Goal: Information Seeking & Learning: Find contact information

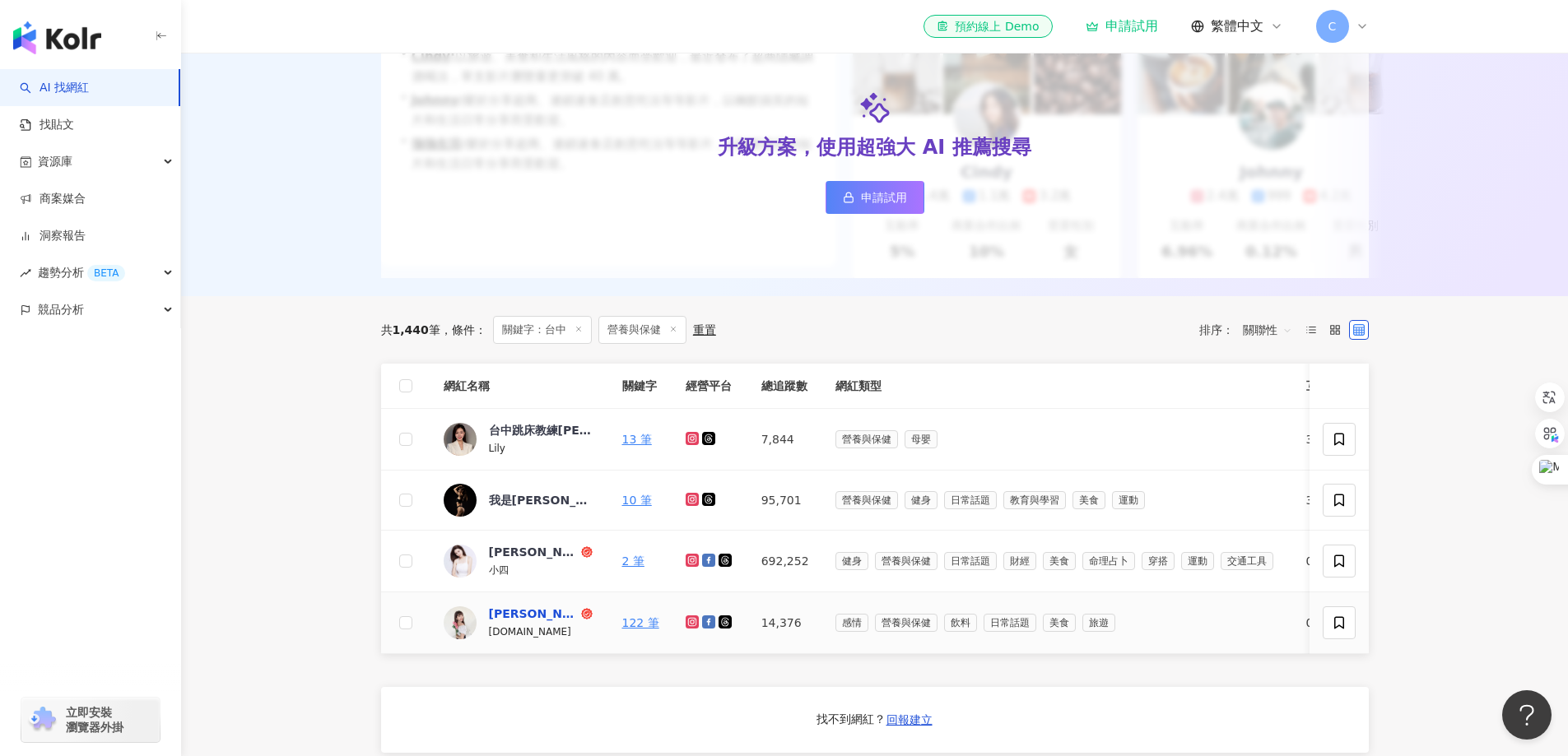
click at [505, 622] on div "[PERSON_NAME]" at bounding box center [533, 614] width 89 height 17
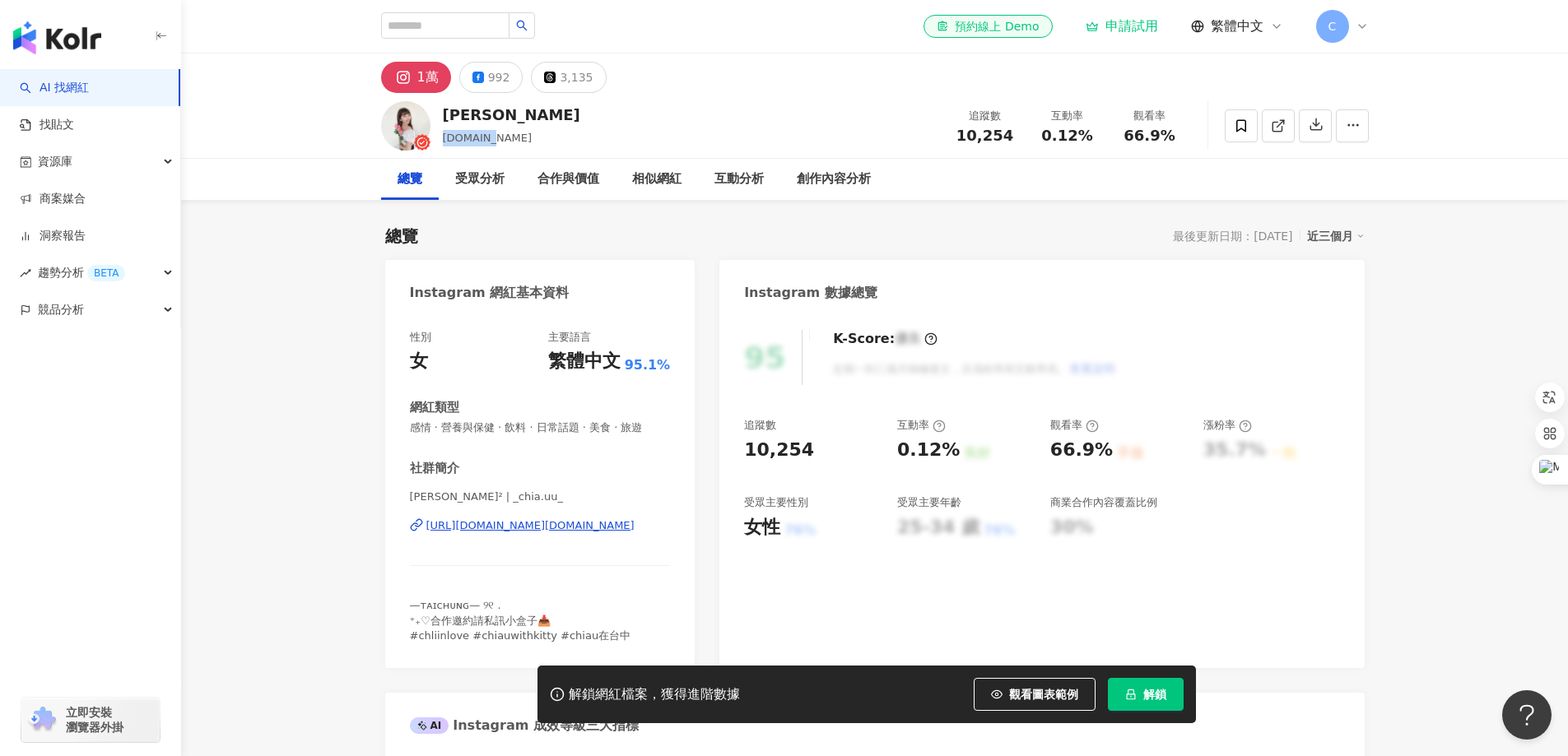
drag, startPoint x: 485, startPoint y: 138, endPoint x: 443, endPoint y: 137, distance: 42.0
click at [443, 137] on span "[DOMAIN_NAME]" at bounding box center [487, 137] width 90 height 13
copy span "[DOMAIN_NAME]"
drag, startPoint x: 480, startPoint y: 116, endPoint x: 444, endPoint y: 113, distance: 36.1
click at [444, 113] on div "[PERSON_NAME]" at bounding box center [511, 115] width 138 height 21
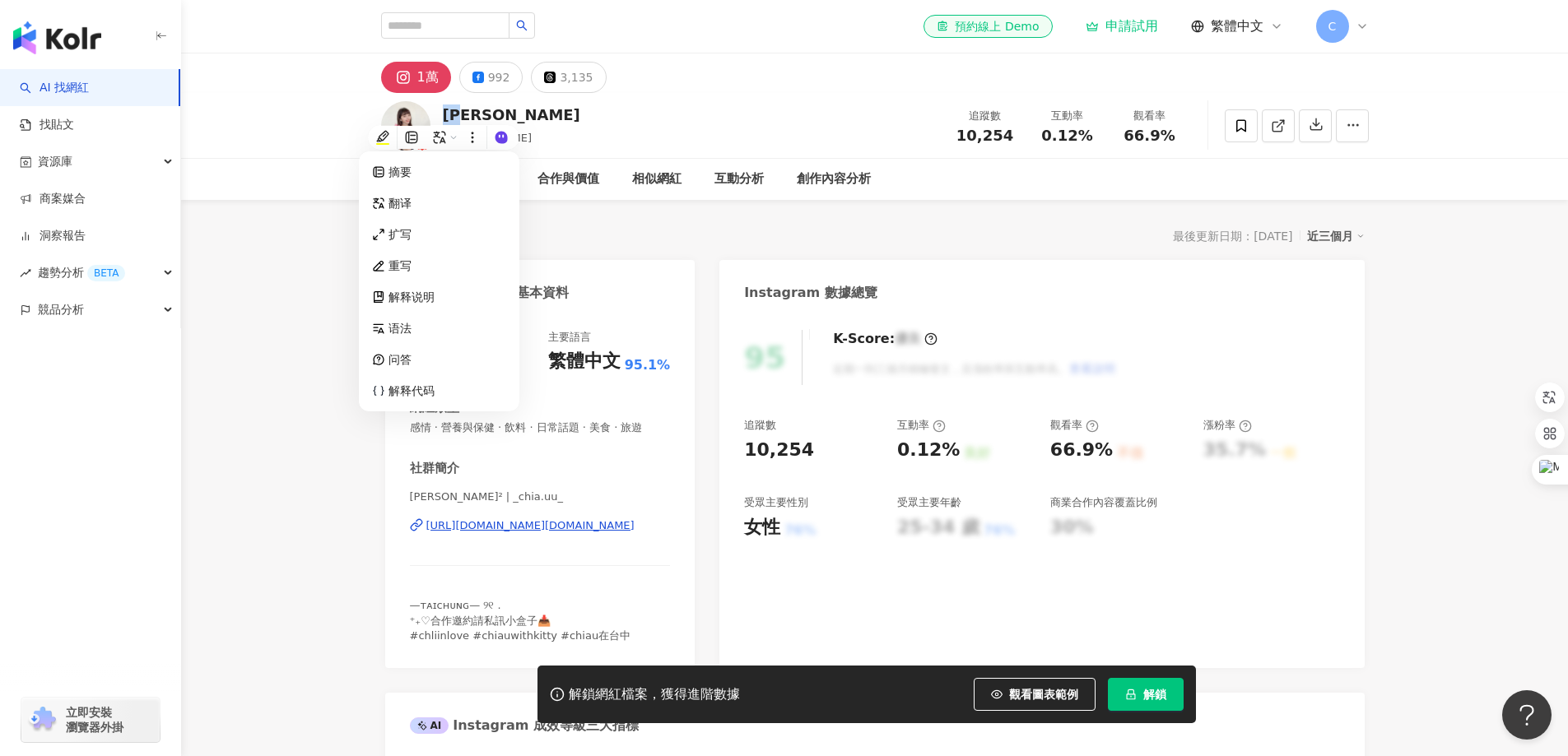
copy div "[PERSON_NAME]"
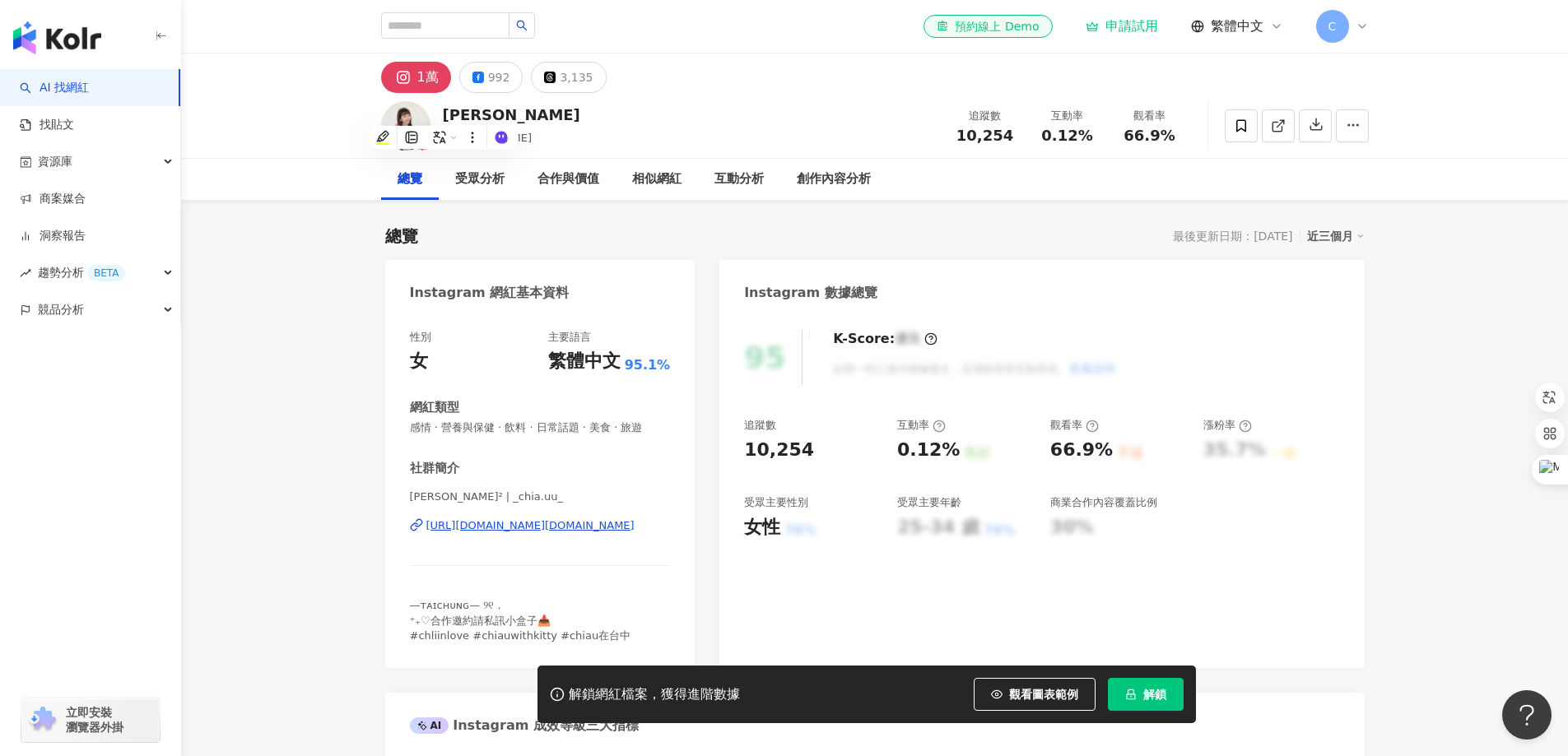
click at [480, 527] on div "[URL][DOMAIN_NAME][DOMAIN_NAME]" at bounding box center [531, 526] width 208 height 15
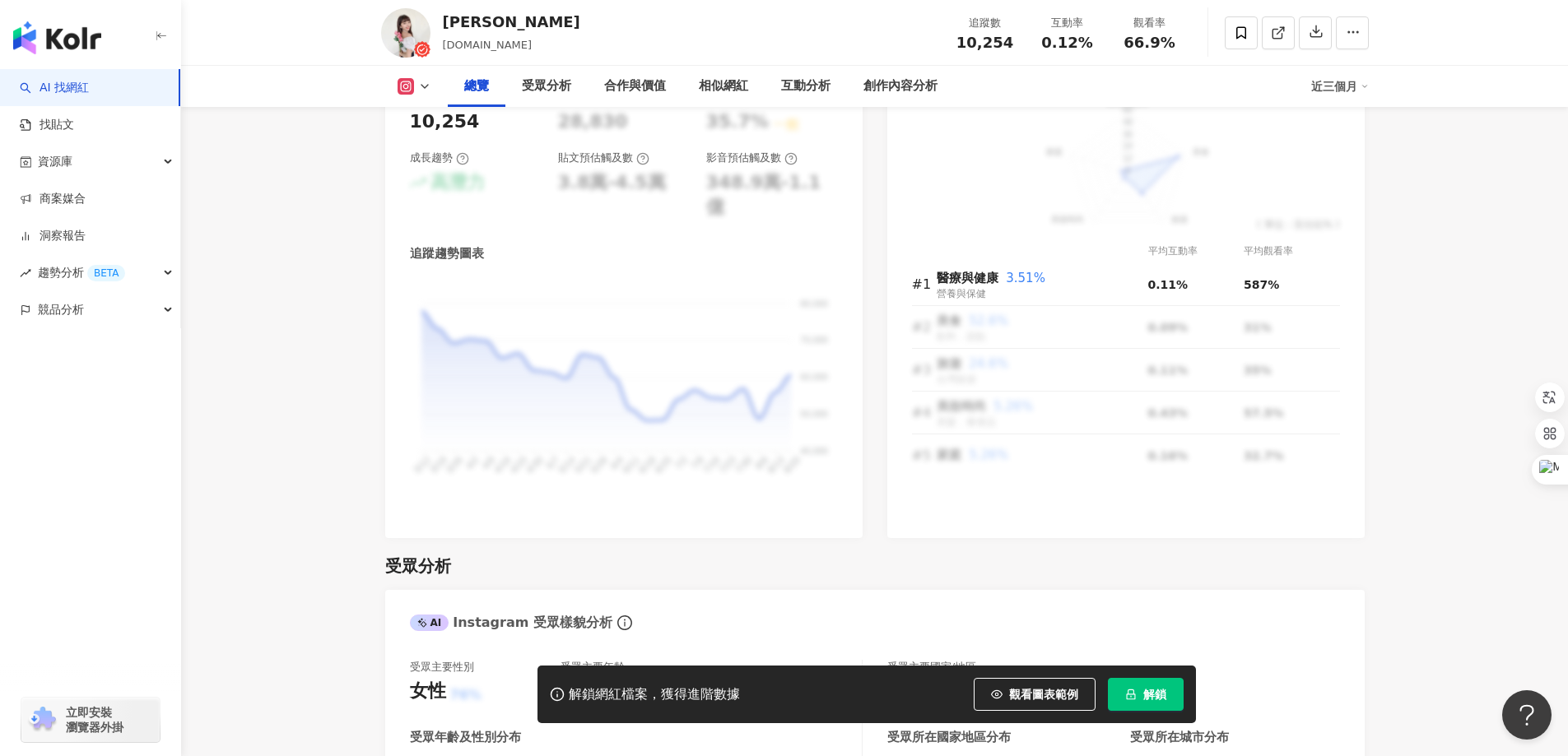
scroll to position [1069, 0]
